Goal: Task Accomplishment & Management: Manage account settings

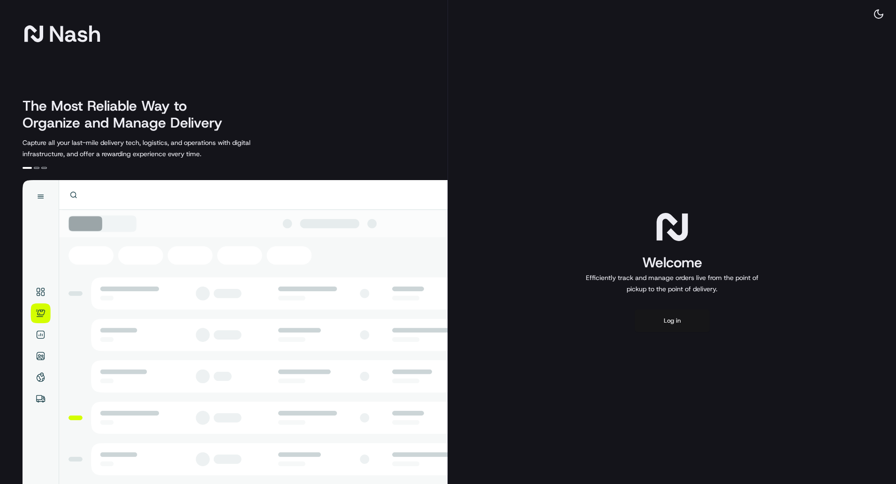
click at [672, 319] on button "Log in" at bounding box center [671, 320] width 75 height 23
